Goal: Information Seeking & Learning: Learn about a topic

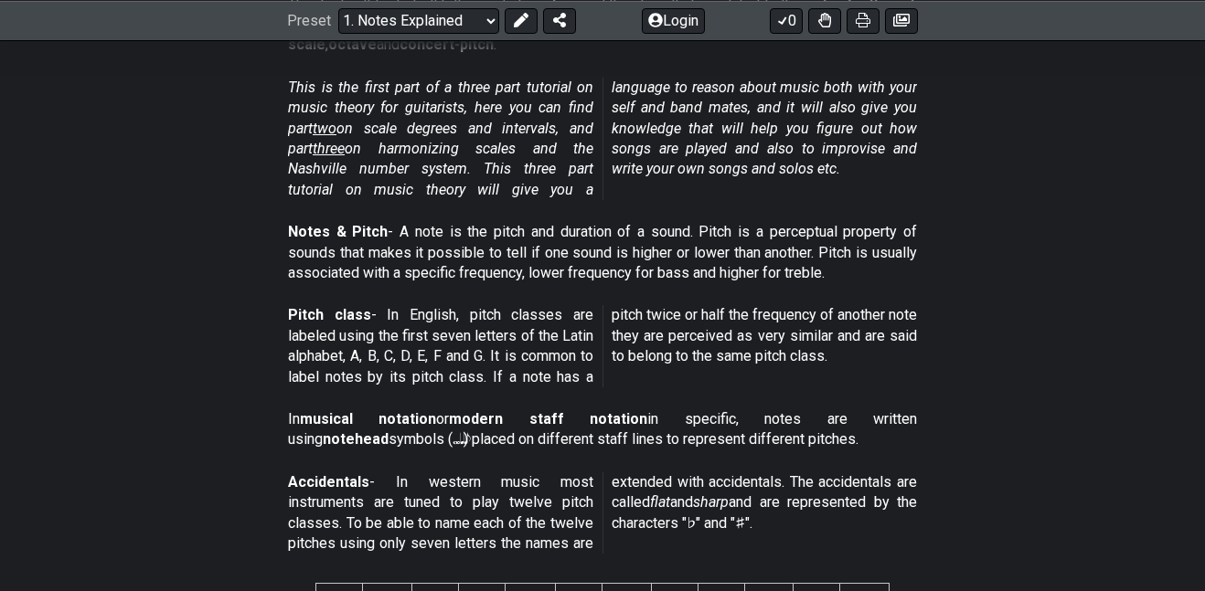
scroll to position [420, 0]
click at [597, 302] on div "Pitch class - In English, pitch classes are labeled using the first seven lette…" at bounding box center [602, 349] width 629 height 104
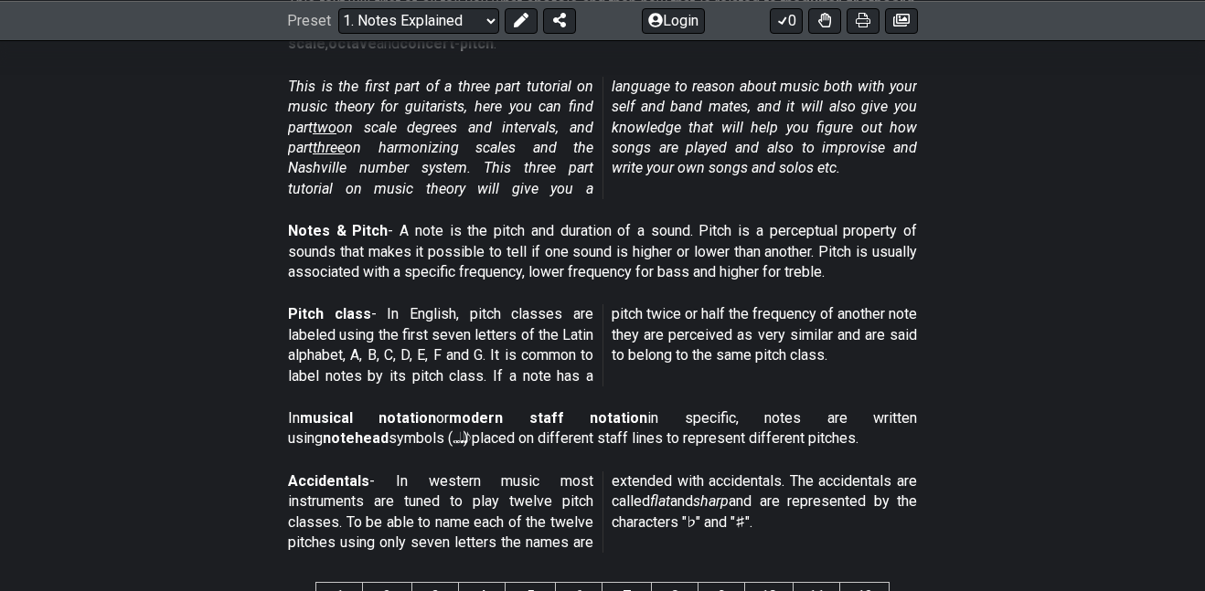
click at [597, 302] on div "Pitch class - In English, pitch classes are labeled using the first seven lette…" at bounding box center [602, 349] width 629 height 104
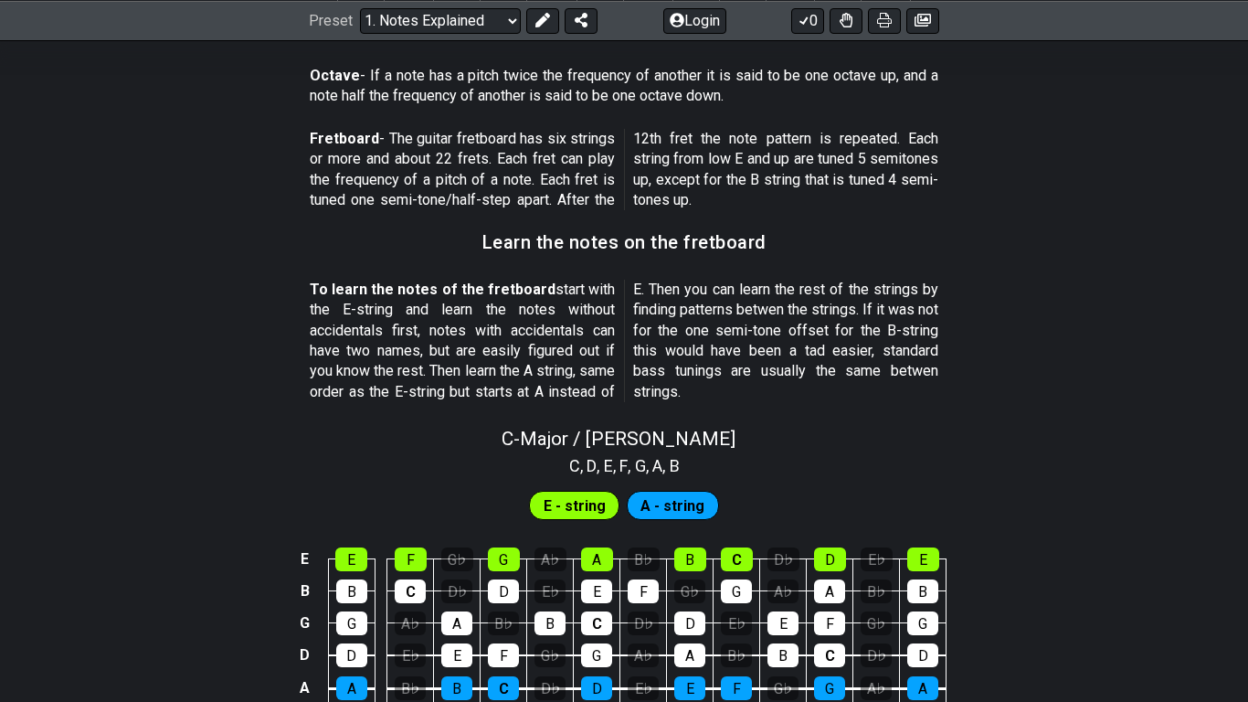
scroll to position [1458, 0]
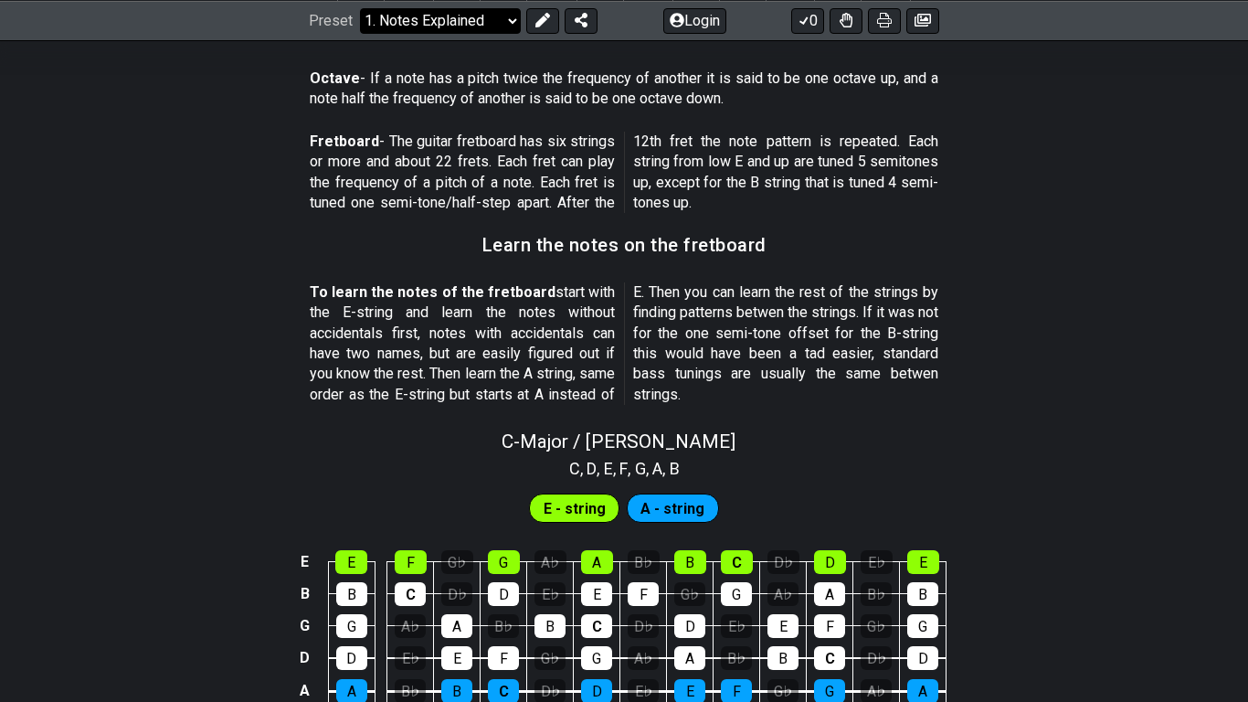
click at [515, 18] on select "Welcome to #fretflip! Initial Preset Custom Preset Minor Pentatonic Major Penta…" at bounding box center [440, 20] width 161 height 26
click at [231, 432] on div "C - Major / Ionian" at bounding box center [624, 436] width 1248 height 32
select select "C"
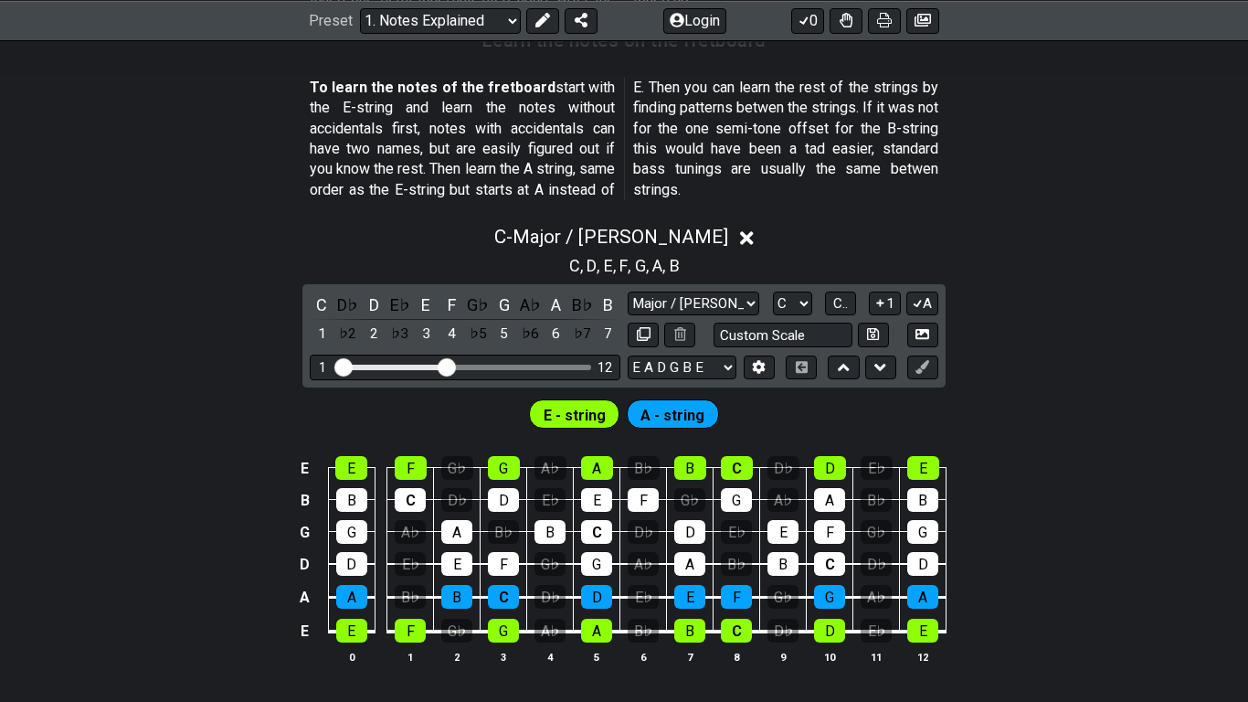
scroll to position [1678, 0]
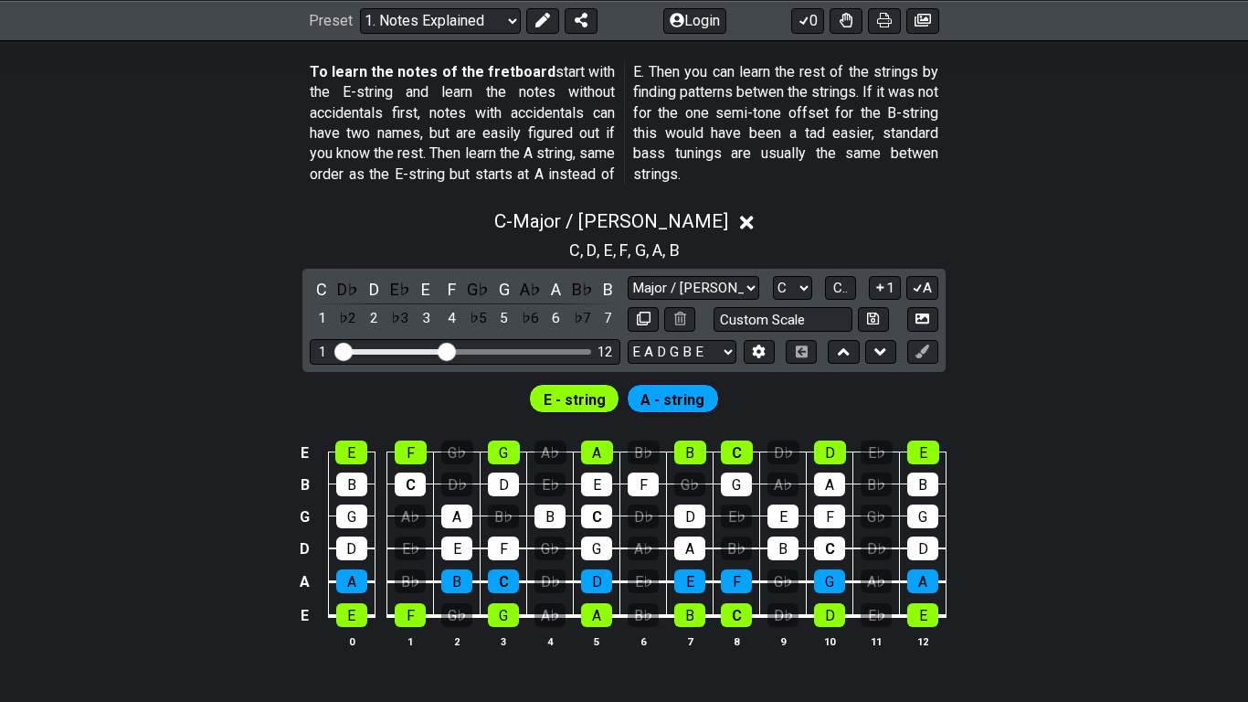
click at [207, 354] on div "C - Major / Ionian C , D , E , F , G , A , B C D♭ D E♭ E F G♭ G A♭ A B♭ B 1 ♭2 …" at bounding box center [624, 436] width 1248 height 474
click at [143, 170] on section "To learn the notes of the fretboard start with the E-string and learn the notes…" at bounding box center [624, 127] width 1248 height 144
click at [710, 350] on select "E A D G B E E A D G B E E A D G B E B E A D F♯ B A D G C E A D A D G B E E♭ A♭ …" at bounding box center [682, 352] width 109 height 25
click at [628, 340] on select "E A D G B E E A D G B E E A D G B E B E A D F♯ B A D G C E A D A D G B E E♭ A♭ …" at bounding box center [682, 352] width 109 height 25
click at [228, 430] on div "E E F G♭ G A♭ A B♭ B C D♭ D E♭ E B B C D♭ D E♭ E F G♭ G A♭ A B♭ B G G A♭ A B♭ B…" at bounding box center [624, 545] width 1248 height 257
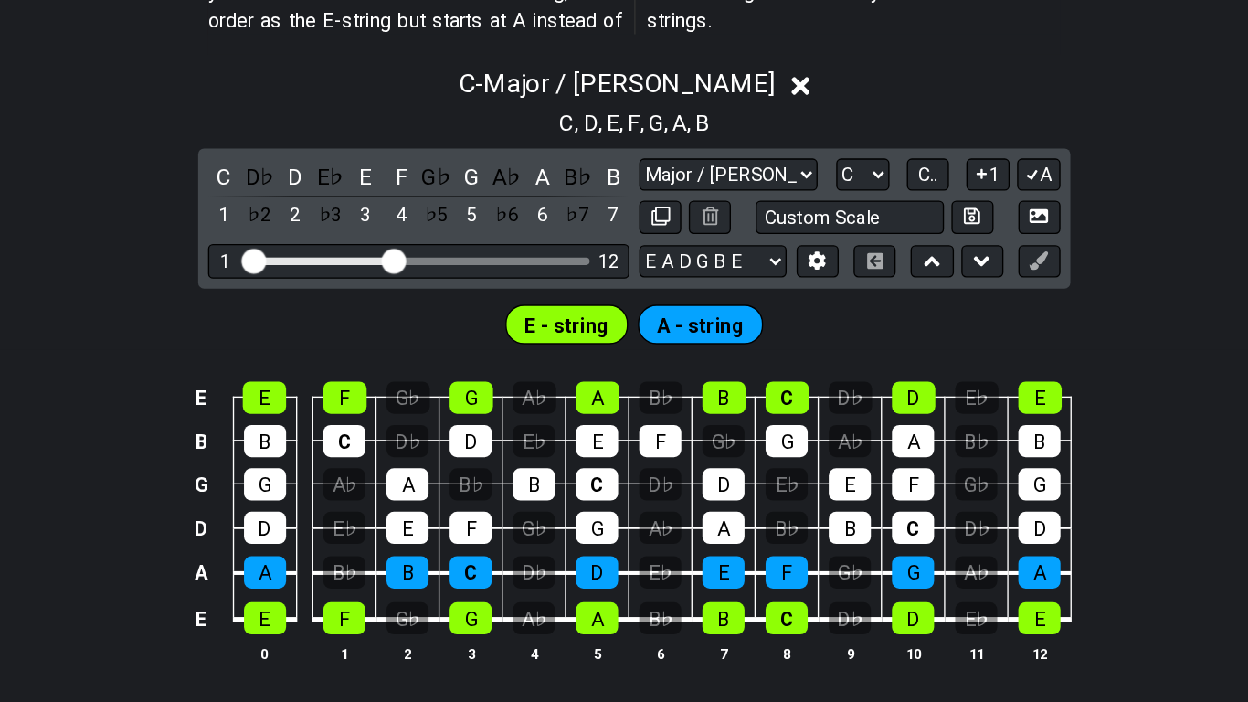
scroll to position [1657, 0]
